Goal: Check status: Check status

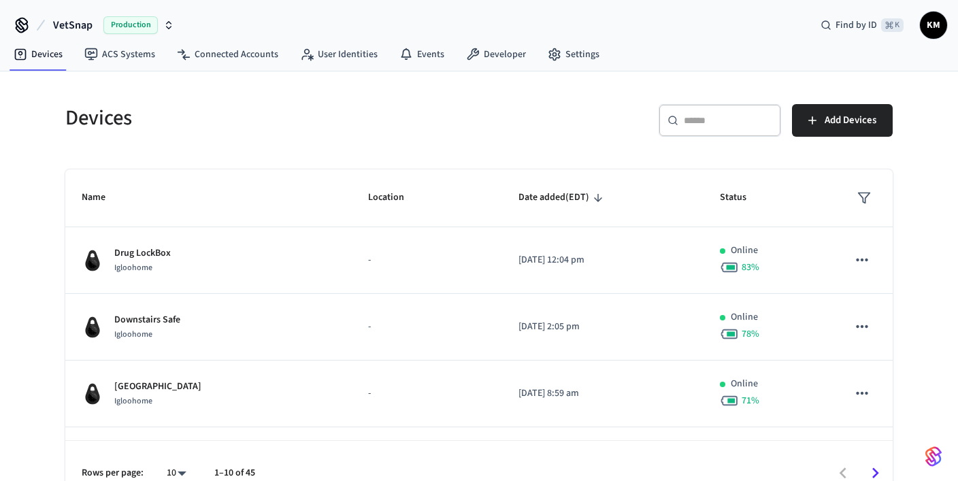
click at [711, 126] on input "text" at bounding box center [728, 121] width 88 height 14
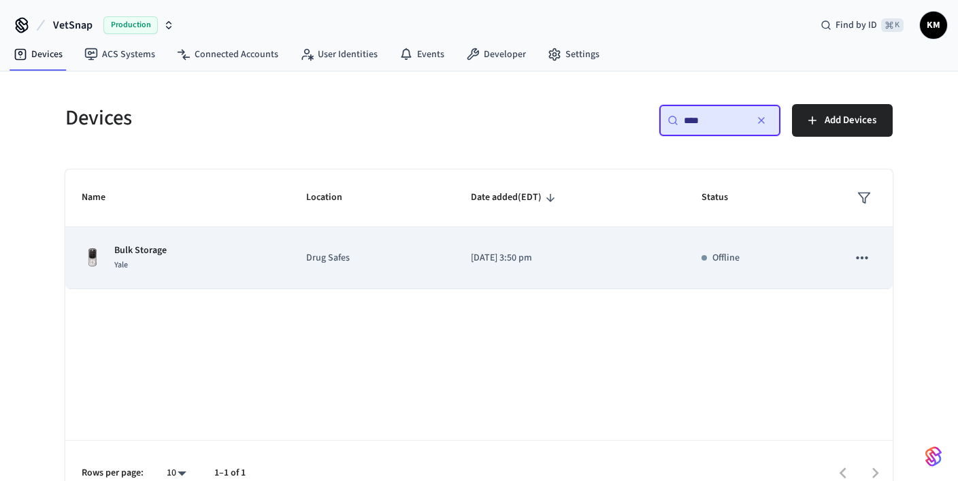
type input "****"
click at [146, 250] on p "Bulk Storage" at bounding box center [140, 251] width 52 height 14
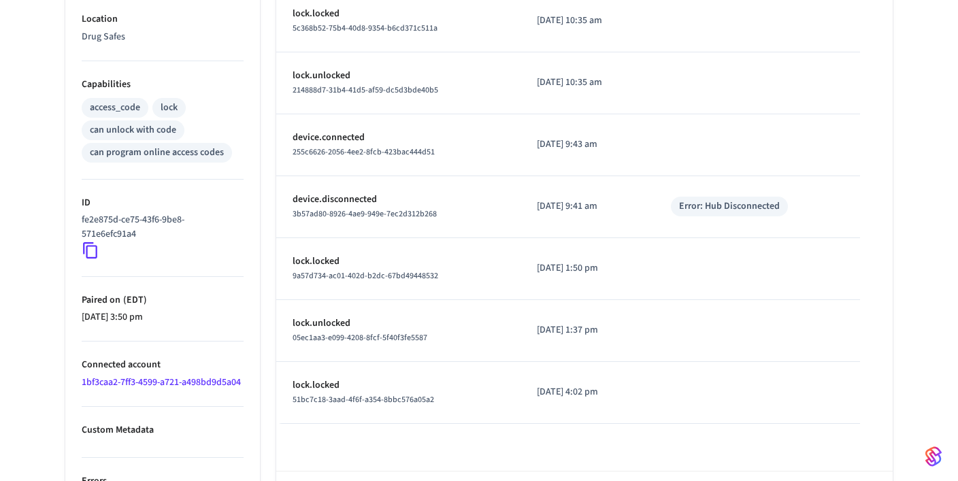
scroll to position [508, 0]
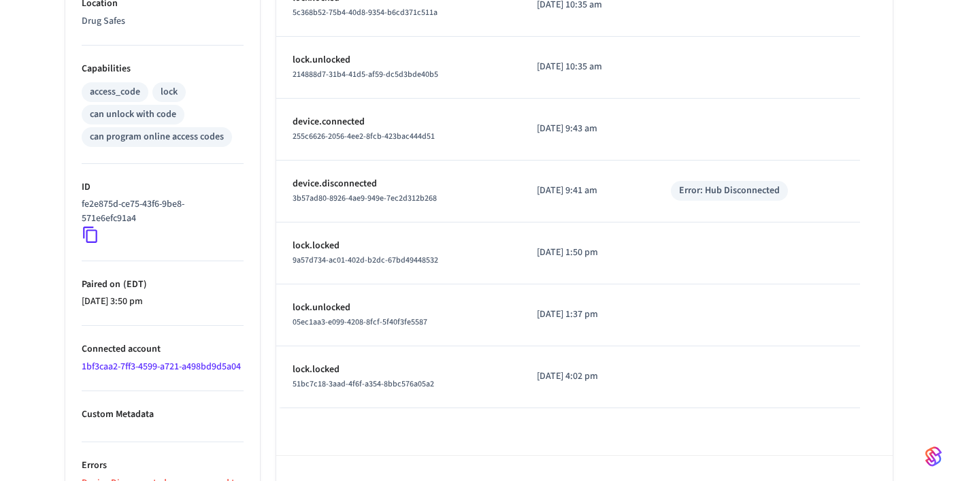
click at [113, 365] on link "1bf3caa2-7ff3-4599-a721-a498bd9d5a04" at bounding box center [161, 367] width 159 height 14
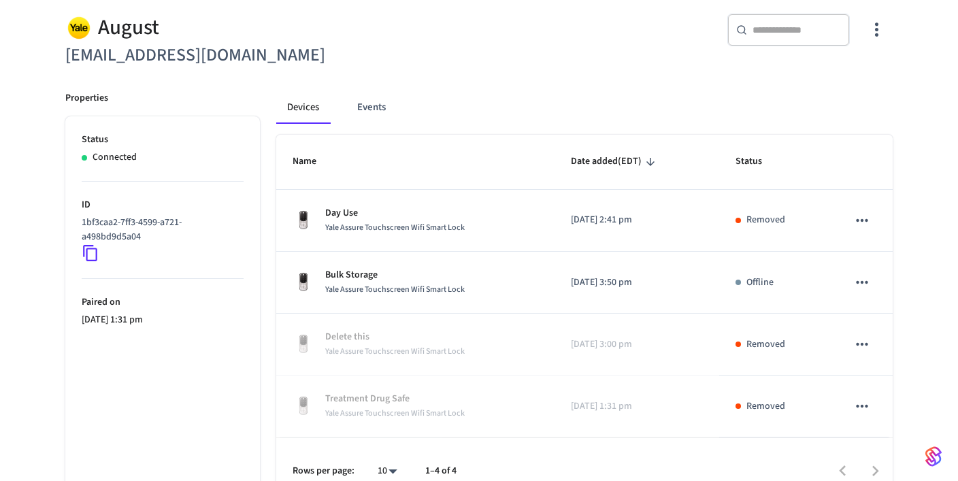
scroll to position [142, 0]
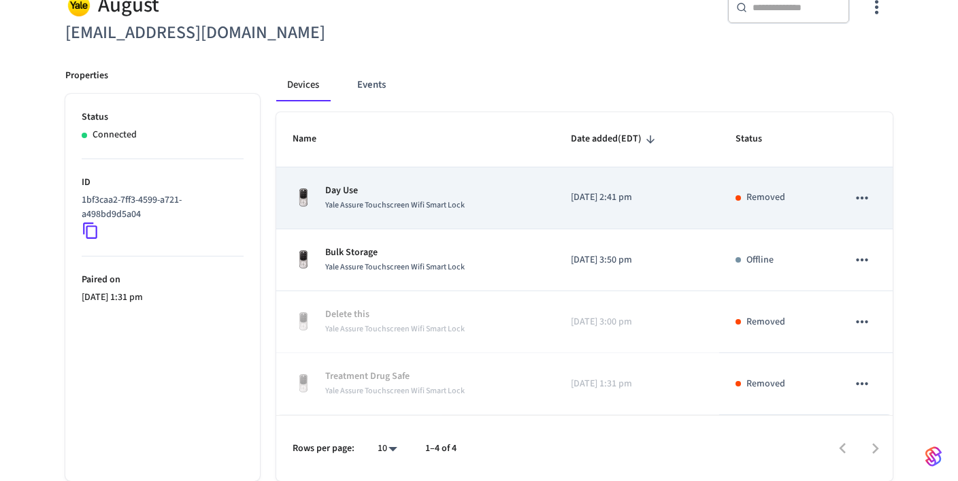
click at [865, 196] on icon "sticky table" at bounding box center [862, 198] width 18 height 18
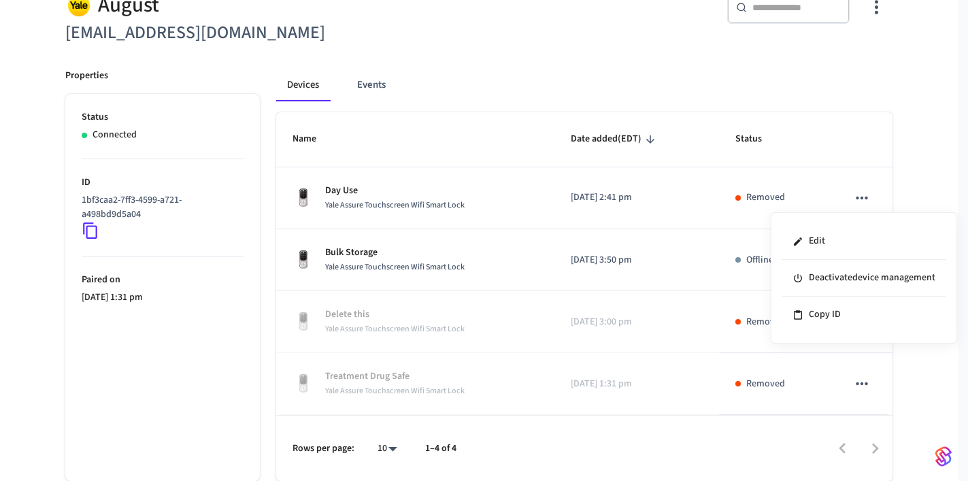
click at [595, 73] on div at bounding box center [484, 240] width 968 height 481
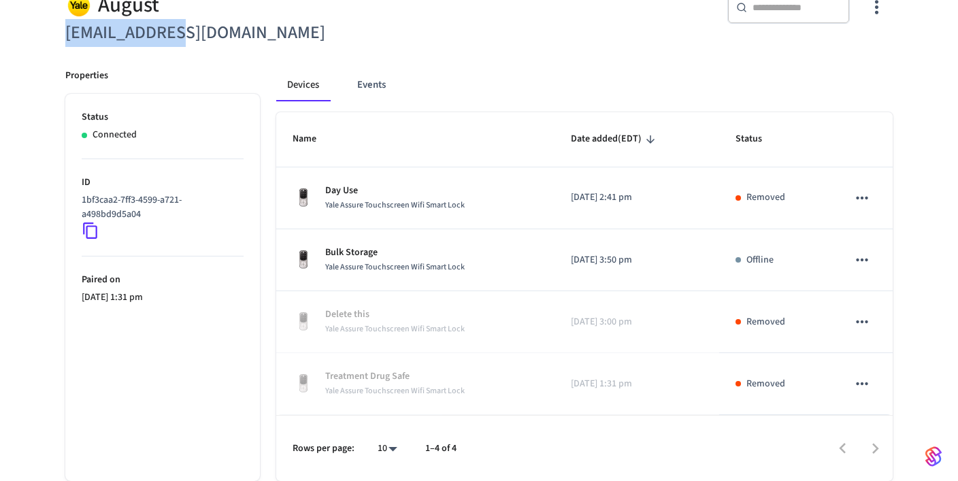
drag, startPoint x: 183, startPoint y: 36, endPoint x: 58, endPoint y: 32, distance: 125.3
click at [58, 32] on div "August [EMAIL_ADDRESS][DOMAIN_NAME]" at bounding box center [260, 11] width 422 height 72
click at [708, 81] on div "Devices Events" at bounding box center [584, 85] width 616 height 33
